Goal: Communication & Community: Answer question/provide support

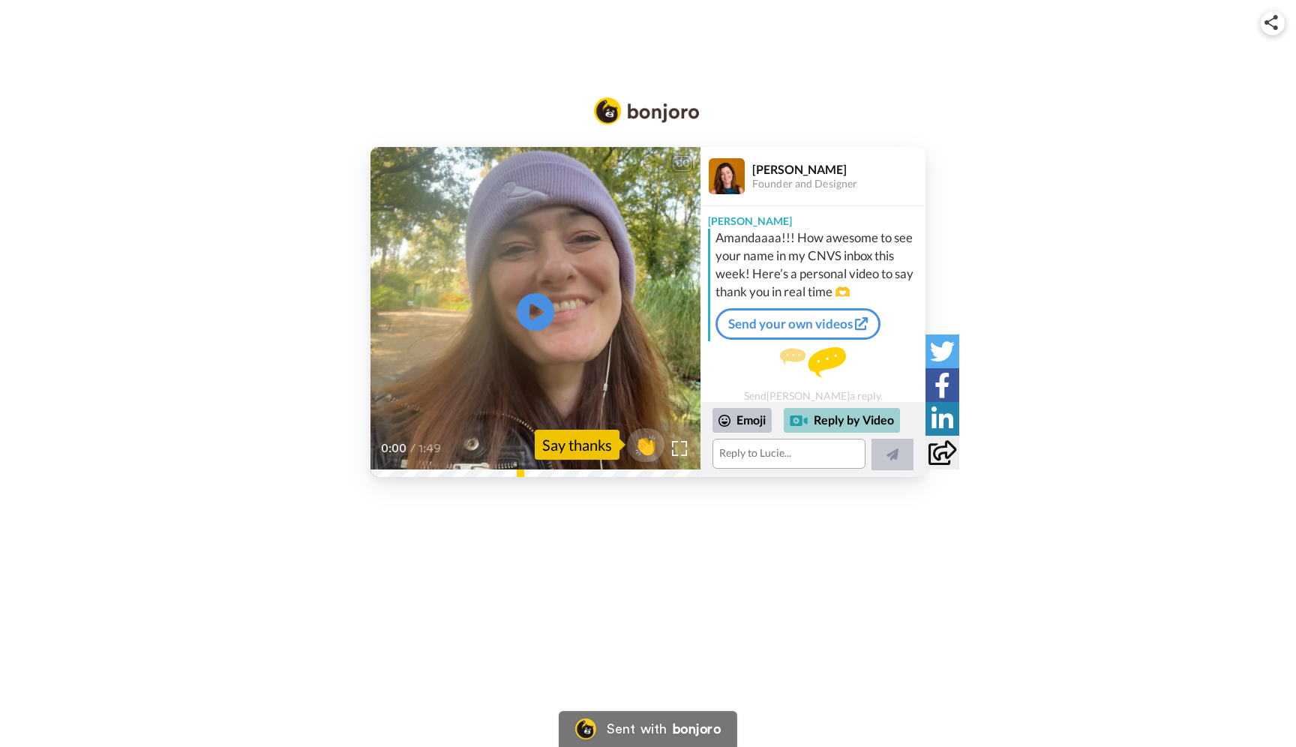
click at [847, 431] on div "Reply by Video" at bounding box center [842, 421] width 116 height 26
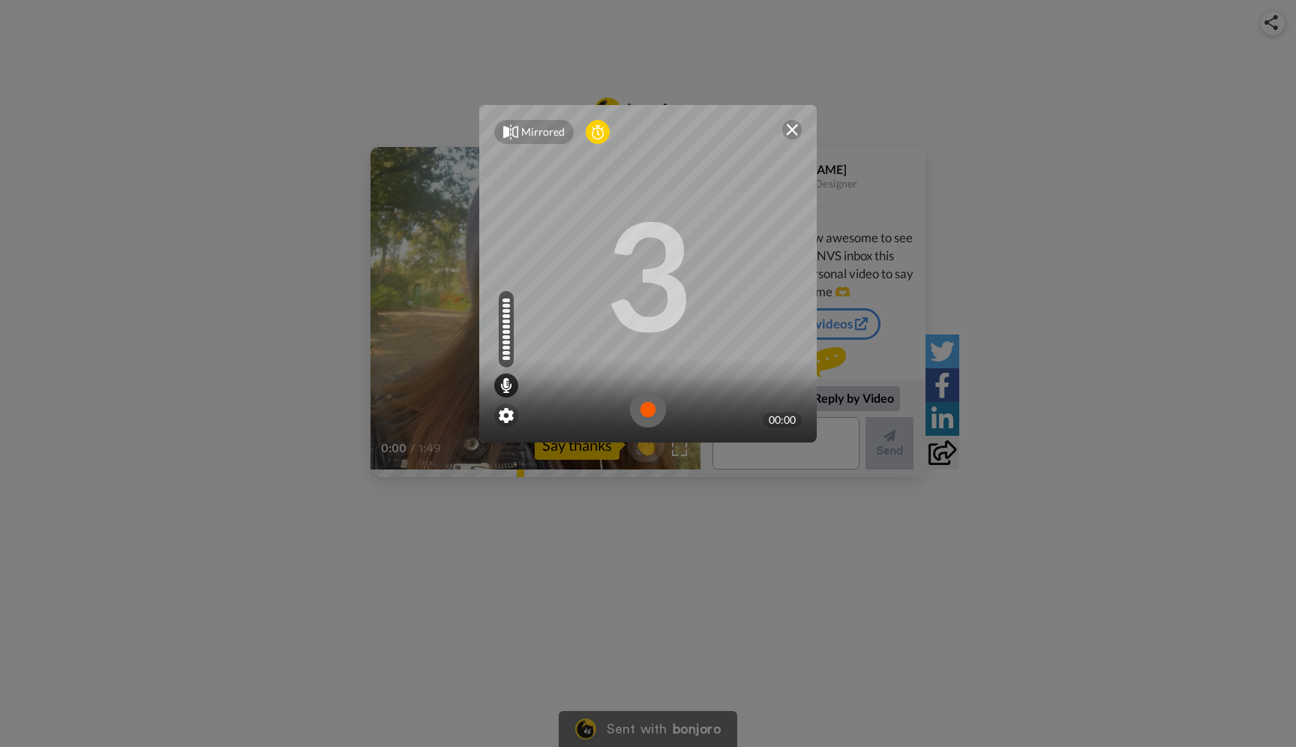
click at [651, 411] on img at bounding box center [648, 410] width 36 height 36
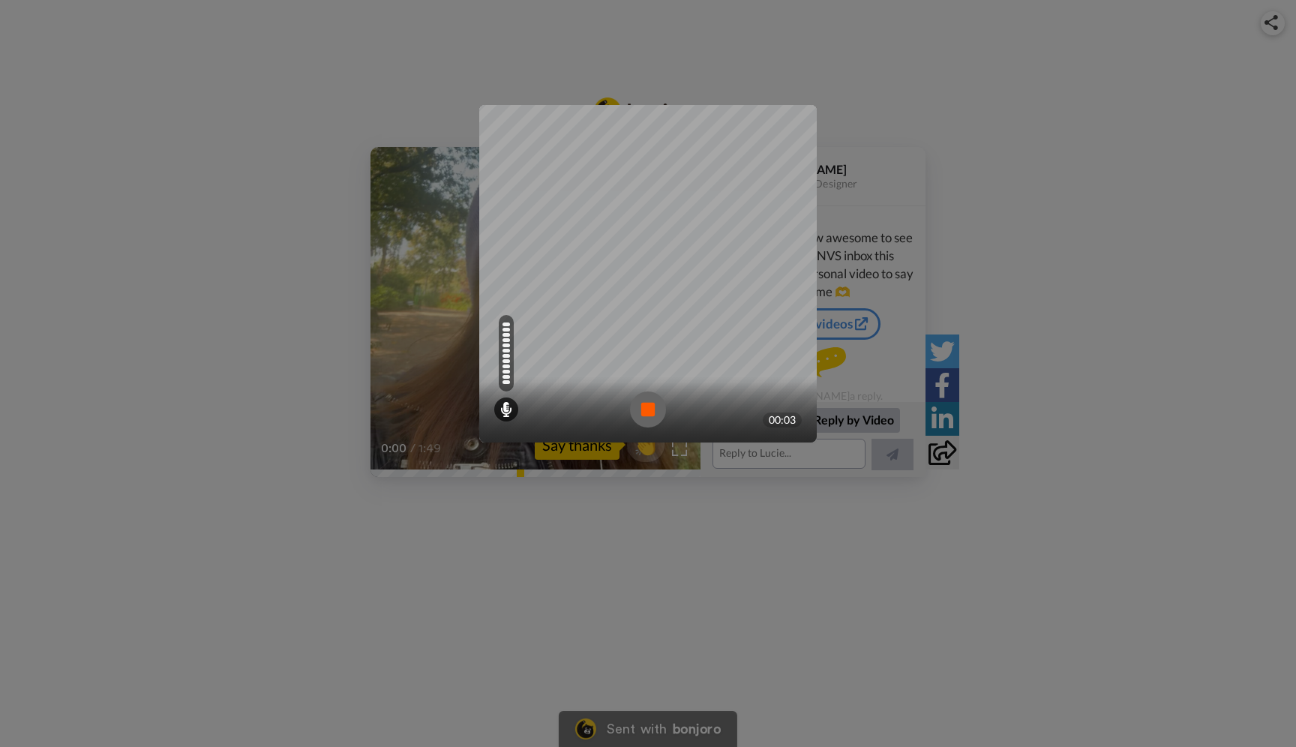
click at [651, 411] on img at bounding box center [648, 410] width 36 height 36
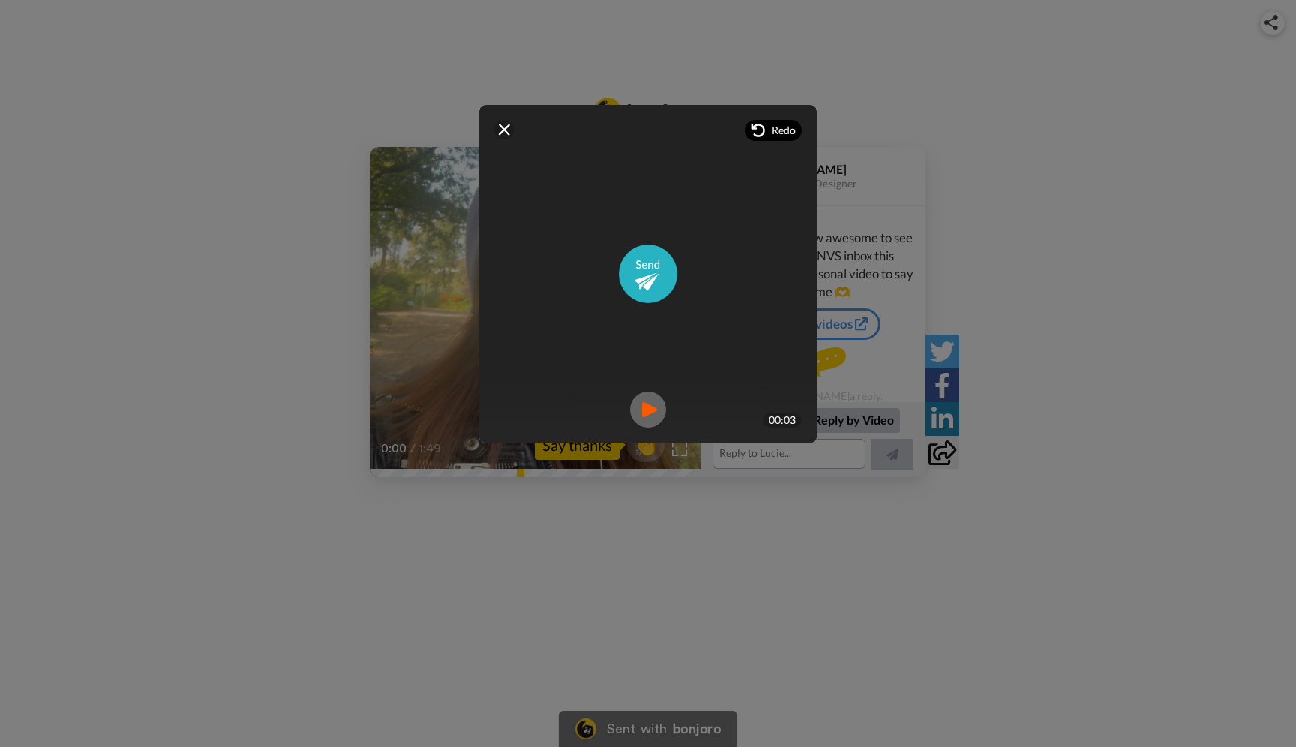
click at [765, 130] on icon at bounding box center [758, 130] width 15 height 15
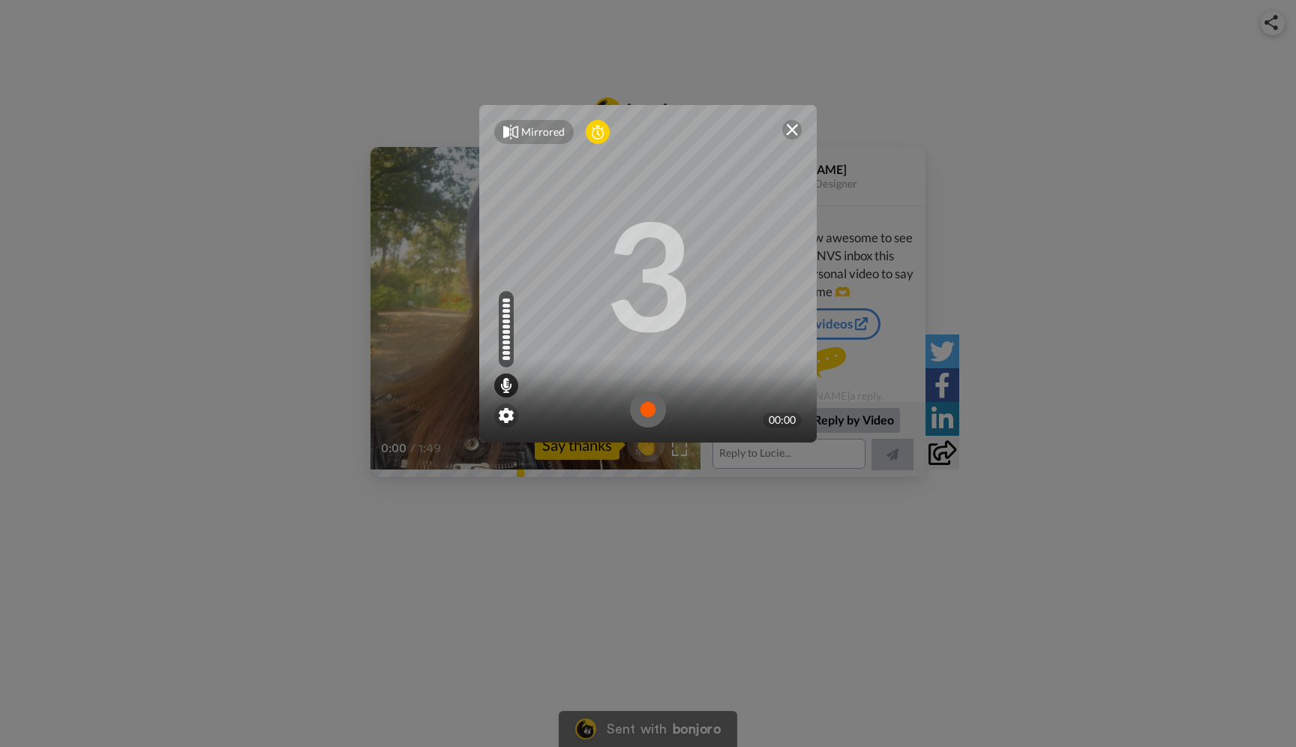
click at [650, 410] on img at bounding box center [648, 410] width 36 height 36
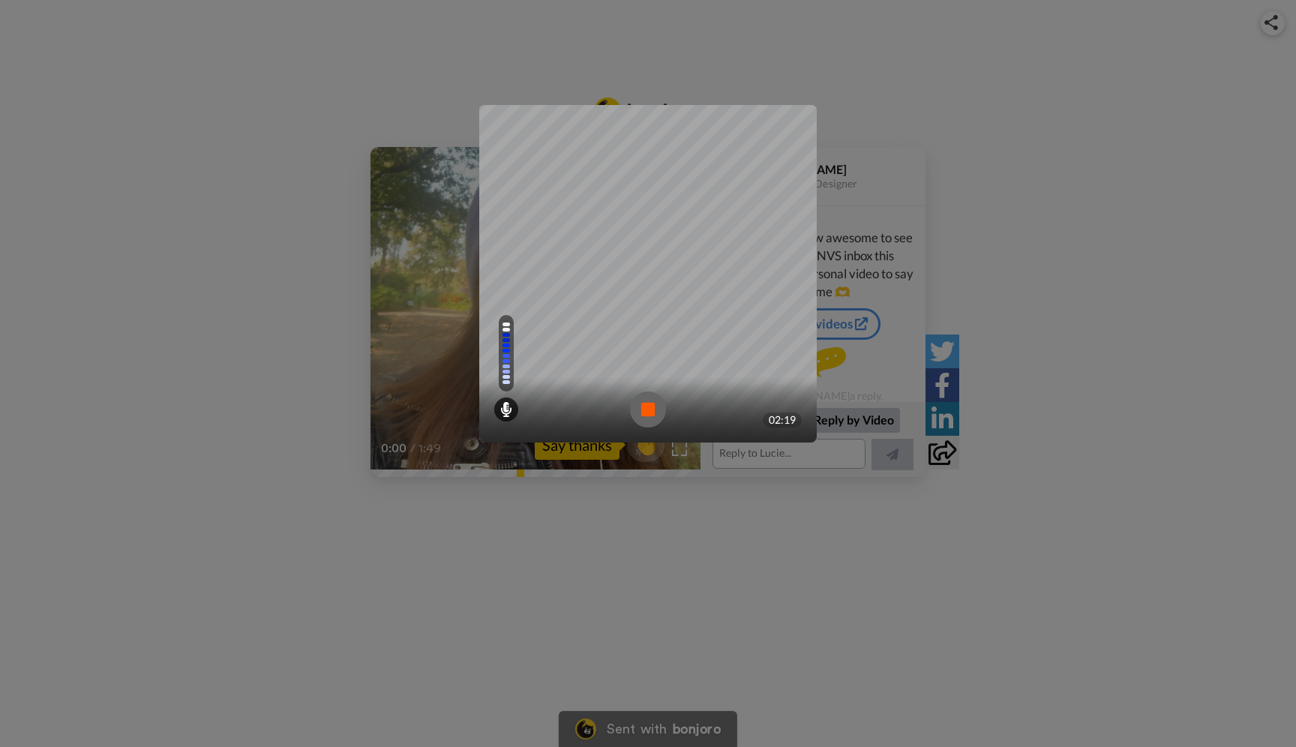
click at [650, 405] on img at bounding box center [648, 410] width 36 height 36
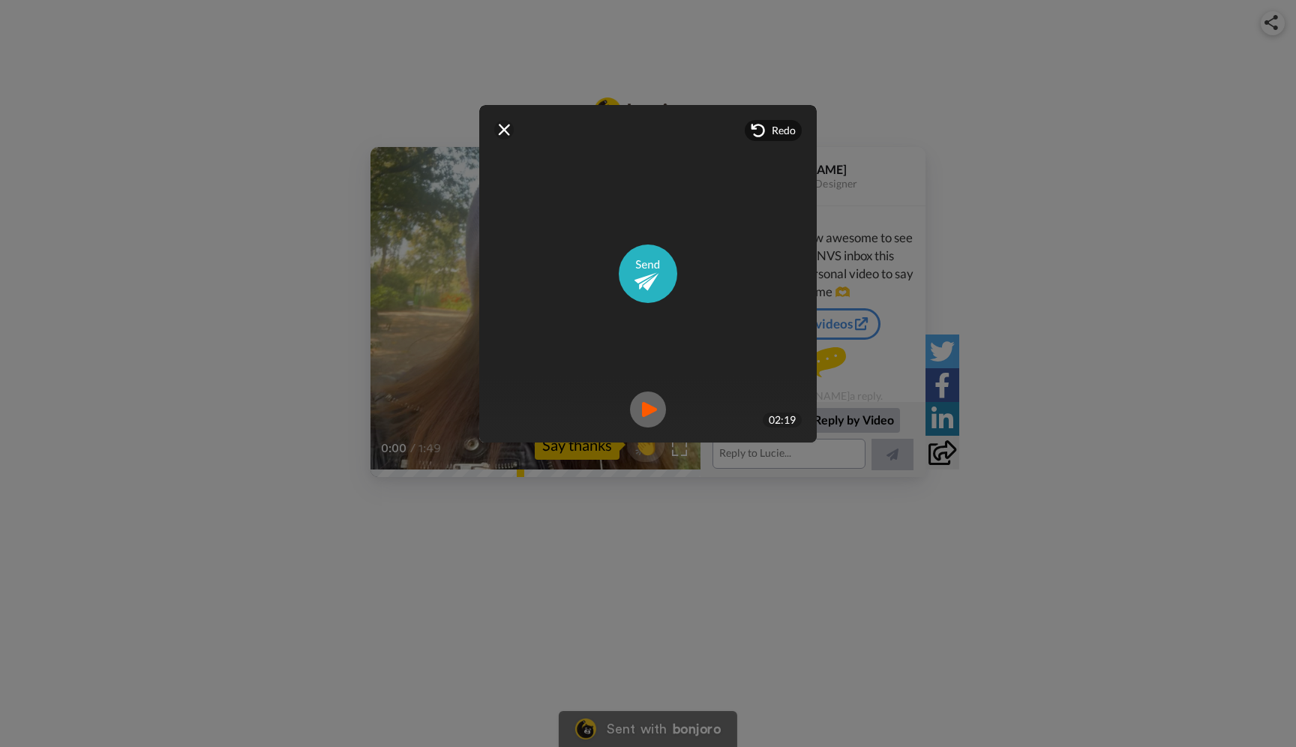
click at [654, 413] on img at bounding box center [648, 410] width 36 height 36
click at [646, 283] on img at bounding box center [648, 274] width 59 height 59
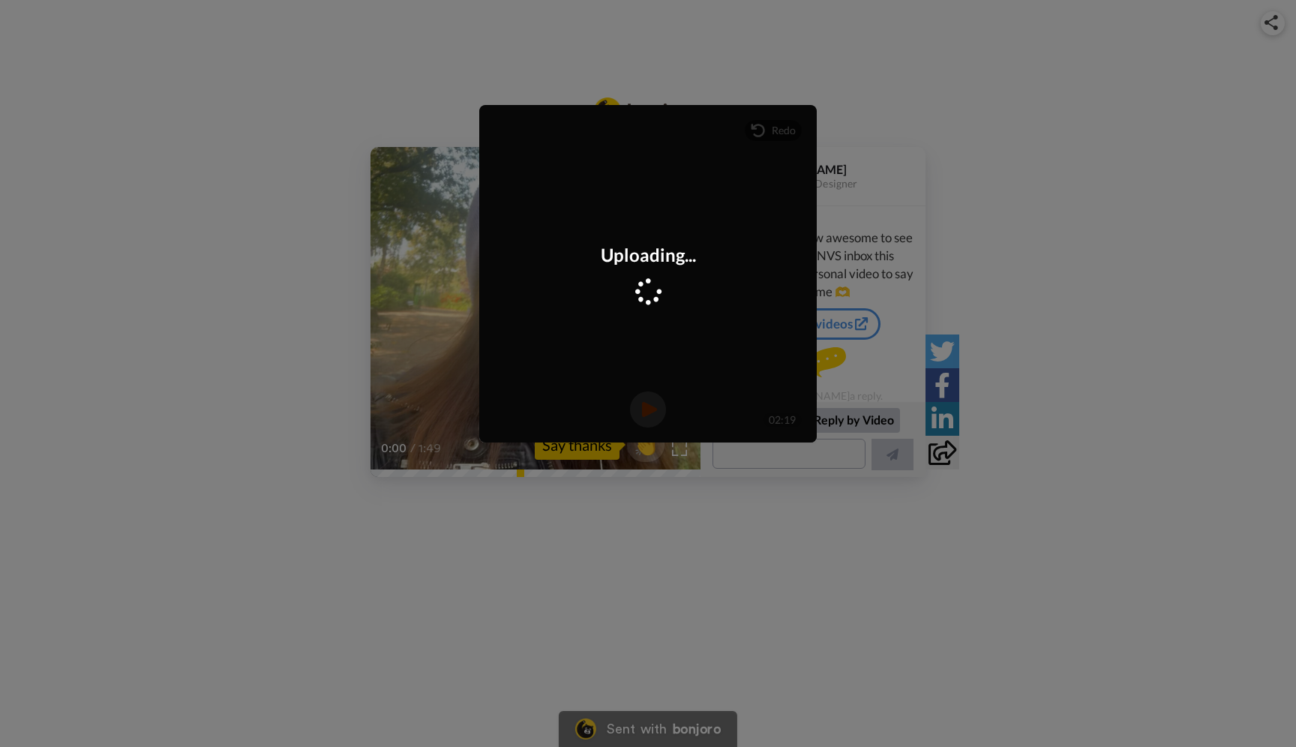
scroll to position [112, 0]
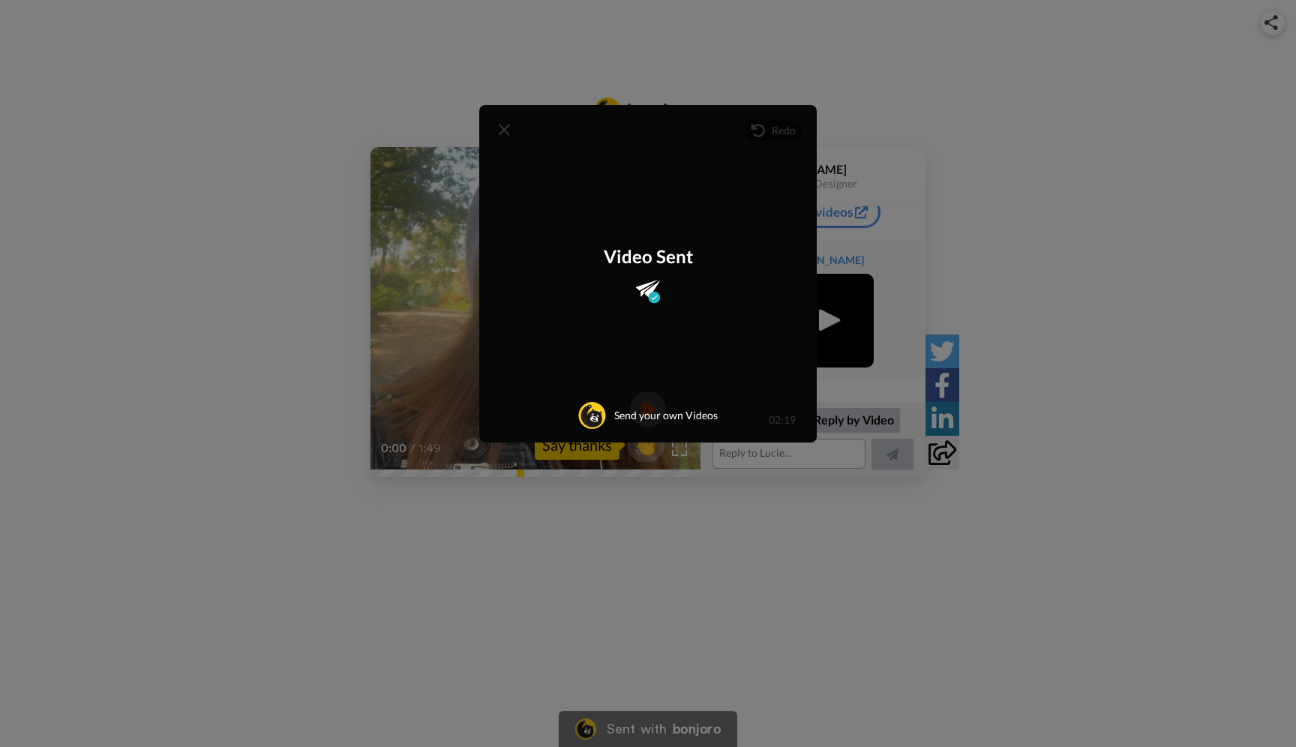
click at [503, 131] on div "Video Sent Send your own Videos" at bounding box center [648, 274] width 338 height 338
click at [291, 261] on div "Mirrored Redo 3 02:19 Video Sent Send your own Videos" at bounding box center [648, 373] width 1296 height 747
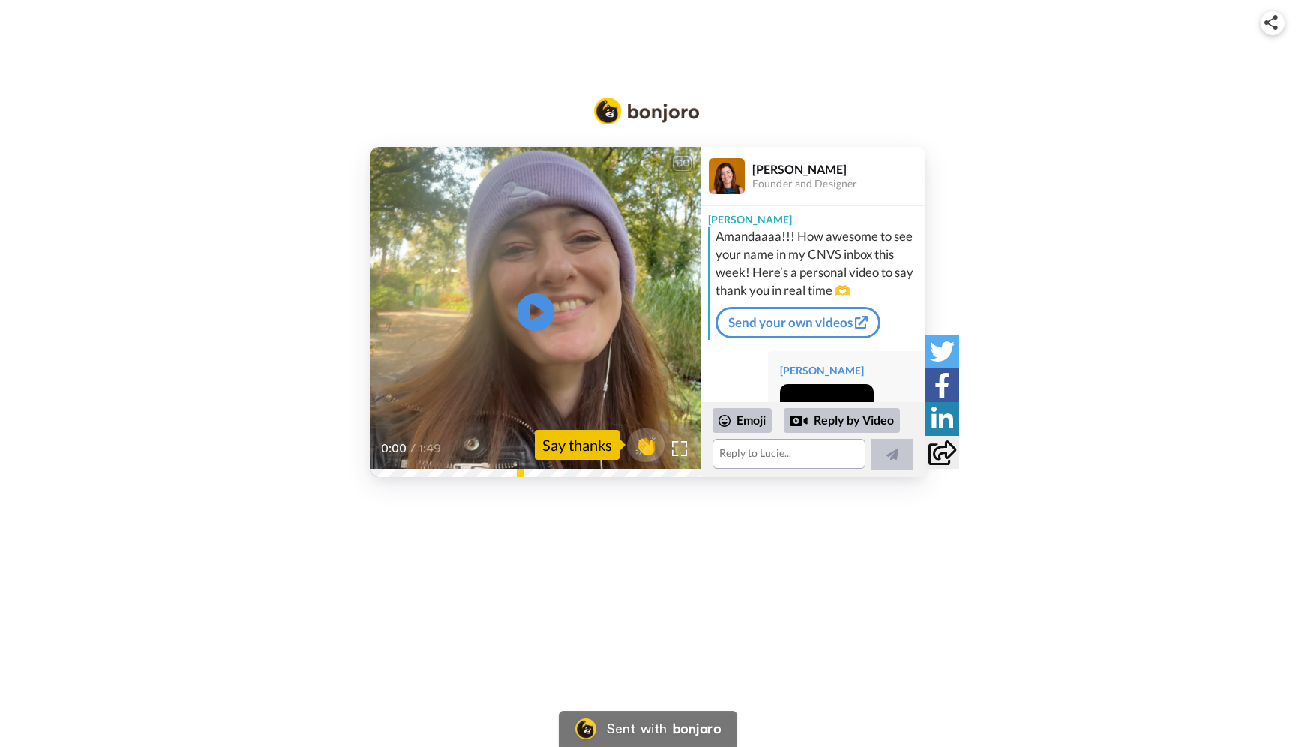
scroll to position [0, 0]
click at [738, 414] on div "Emoji" at bounding box center [742, 420] width 59 height 24
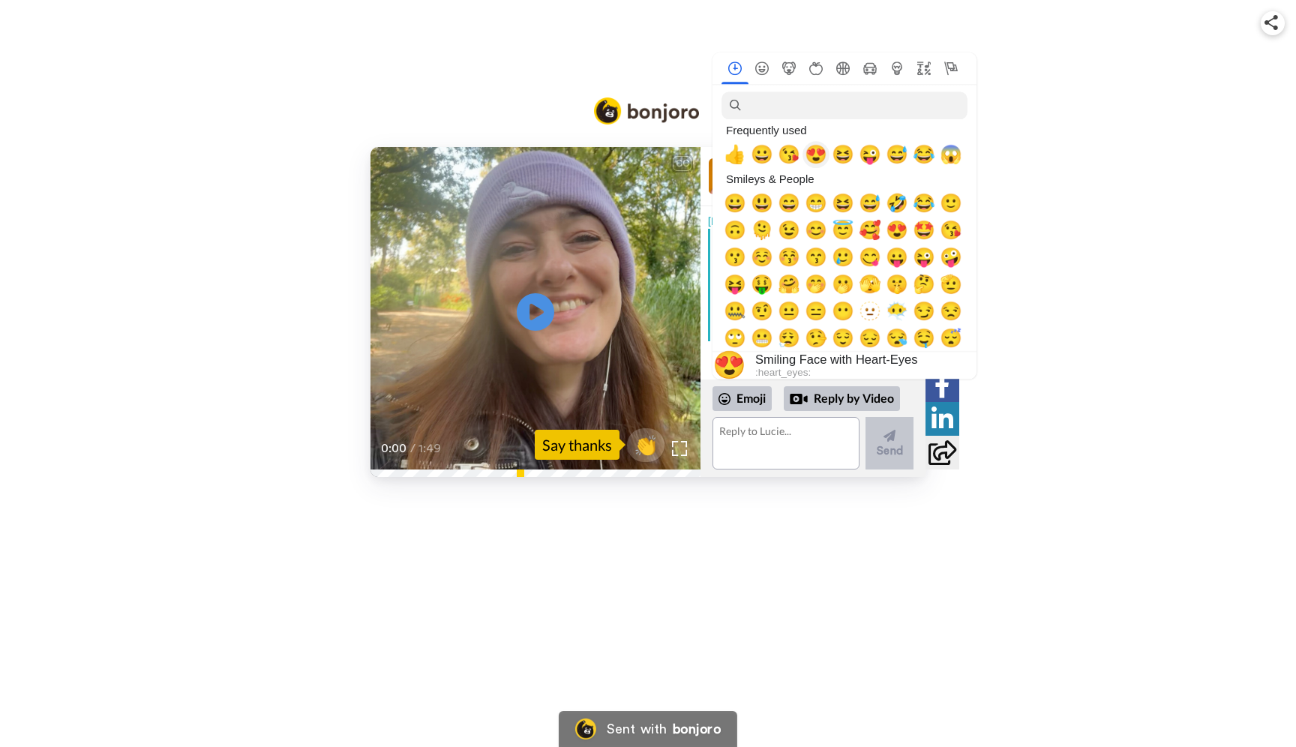
click at [814, 159] on span "😍" at bounding box center [816, 154] width 23 height 21
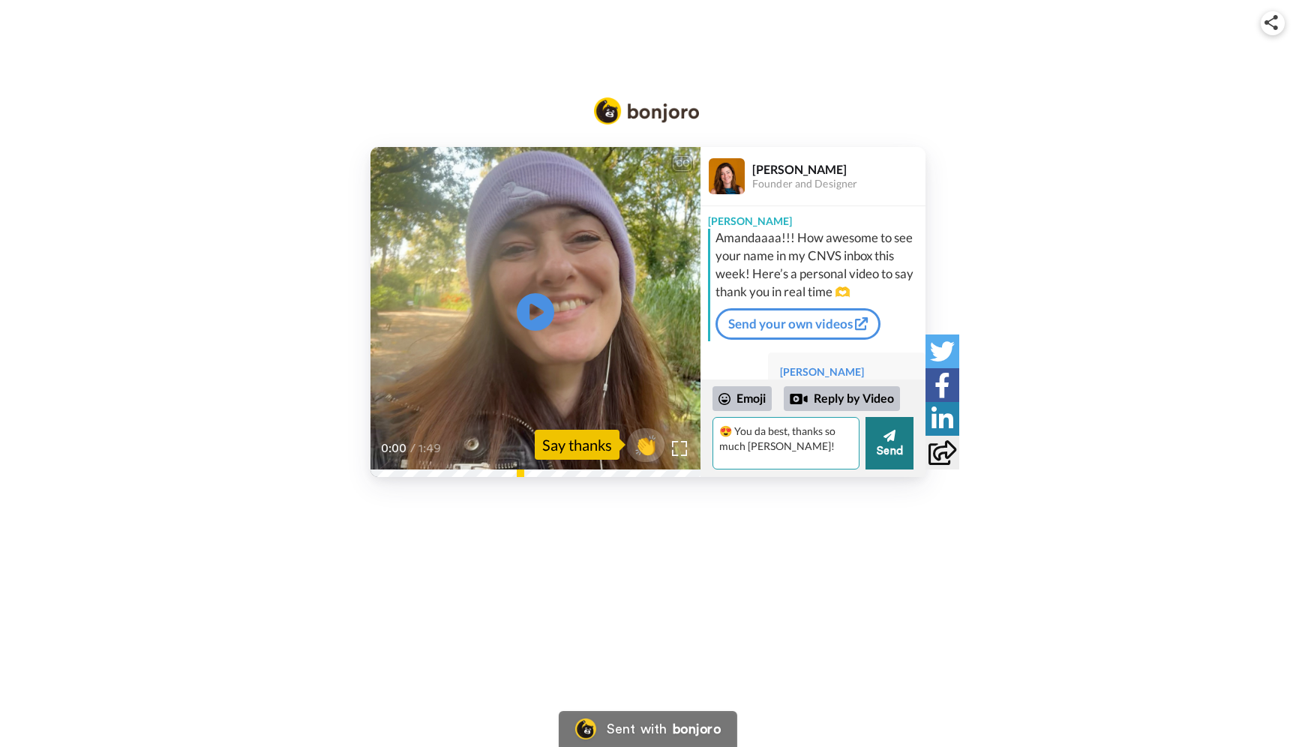
type textarea "😍 You da best, thanks so much [PERSON_NAME]!"
click at [902, 438] on button "Send" at bounding box center [890, 443] width 48 height 53
